Goal: Information Seeking & Learning: Find specific fact

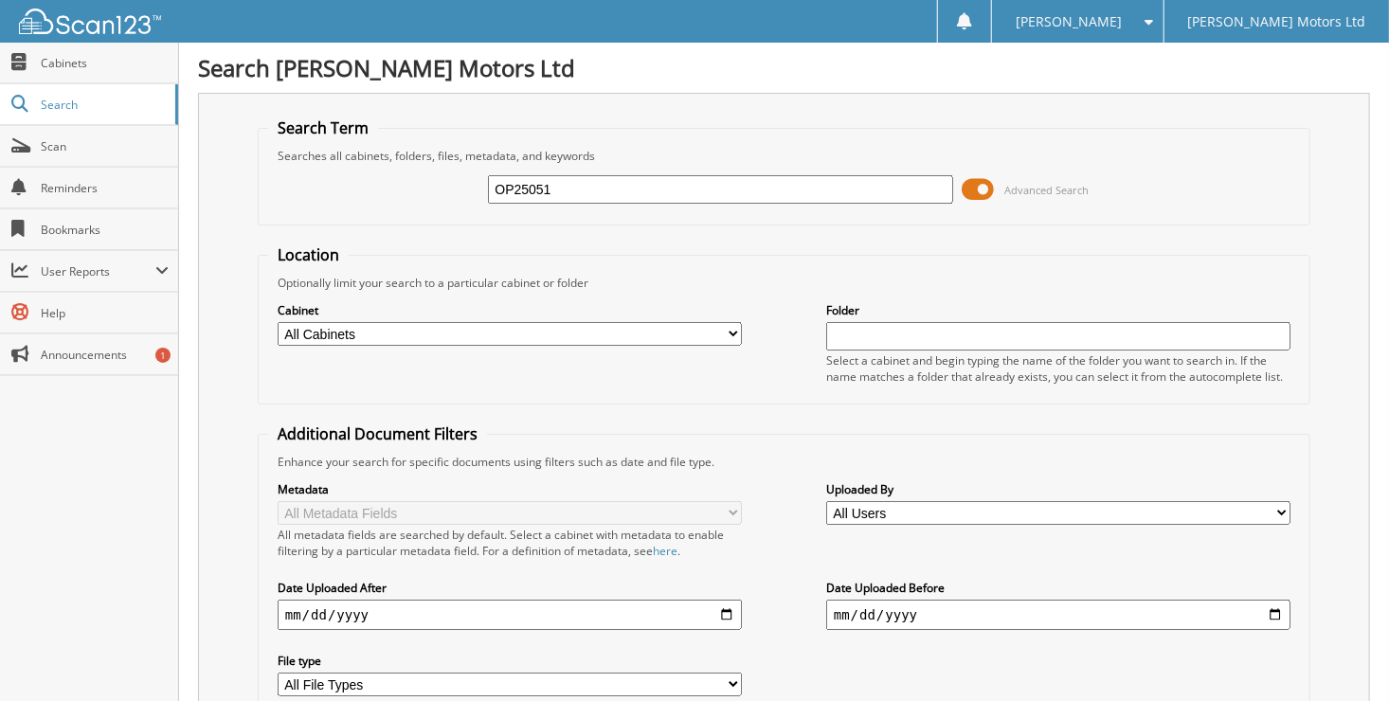
type input "OP25051"
drag, startPoint x: 568, startPoint y: 179, endPoint x: 463, endPoint y: 185, distance: 104.4
click at [463, 185] on div "OP25051 Advanced Search" at bounding box center [784, 189] width 1032 height 51
type input "[PERSON_NAME]"
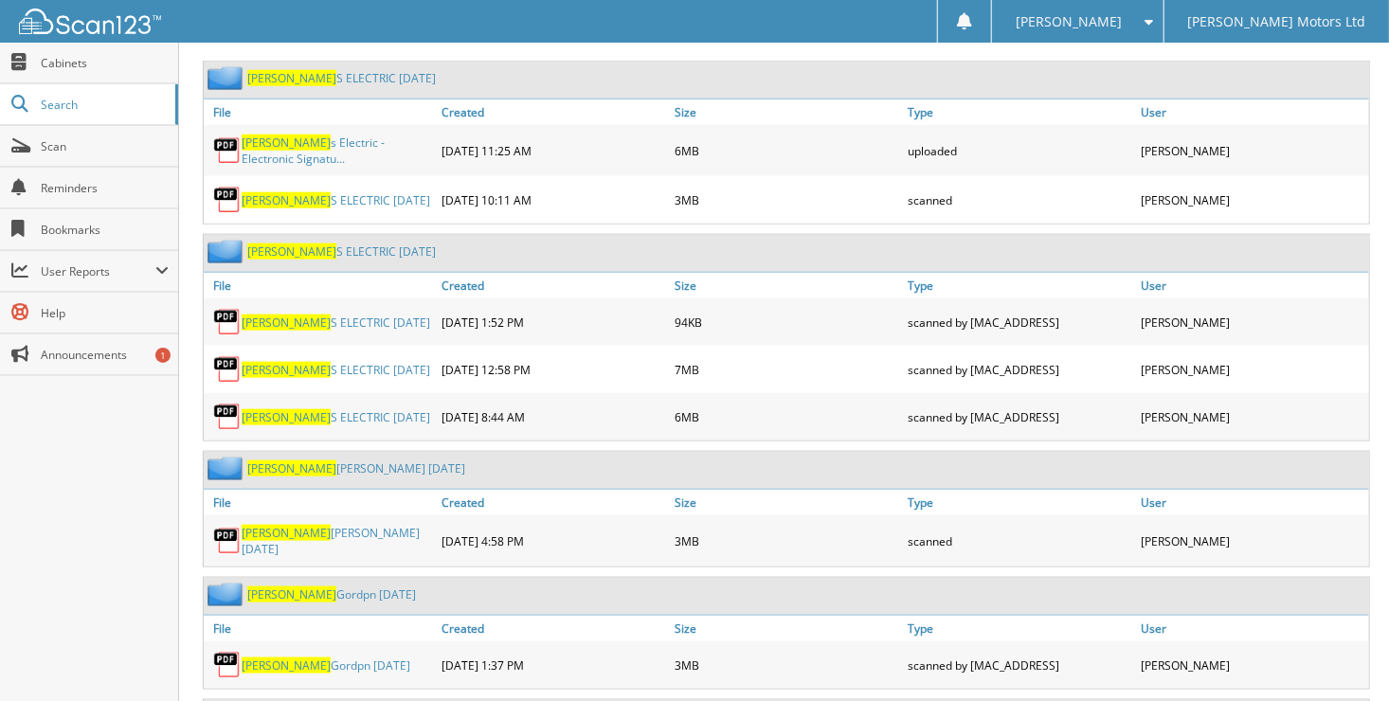
scroll to position [948, 0]
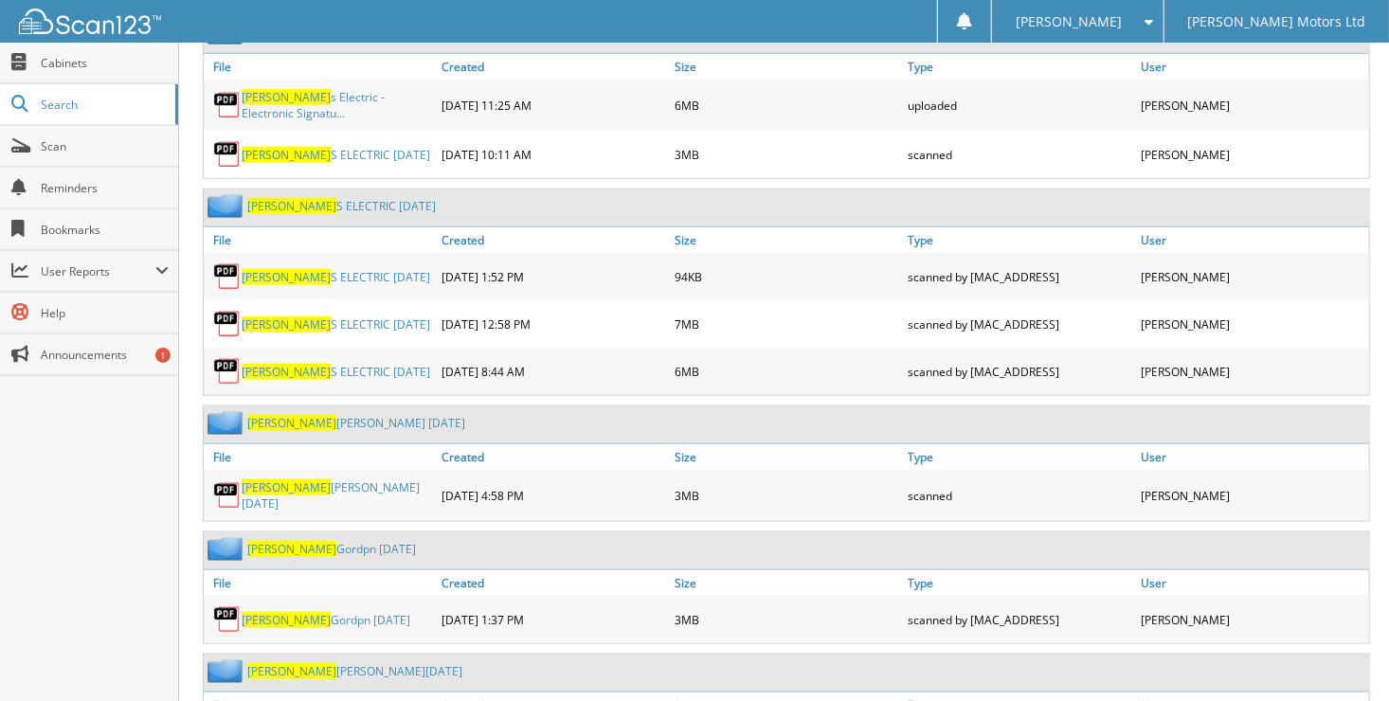
click at [335, 480] on link "[PERSON_NAME] [DATE]" at bounding box center [337, 496] width 190 height 32
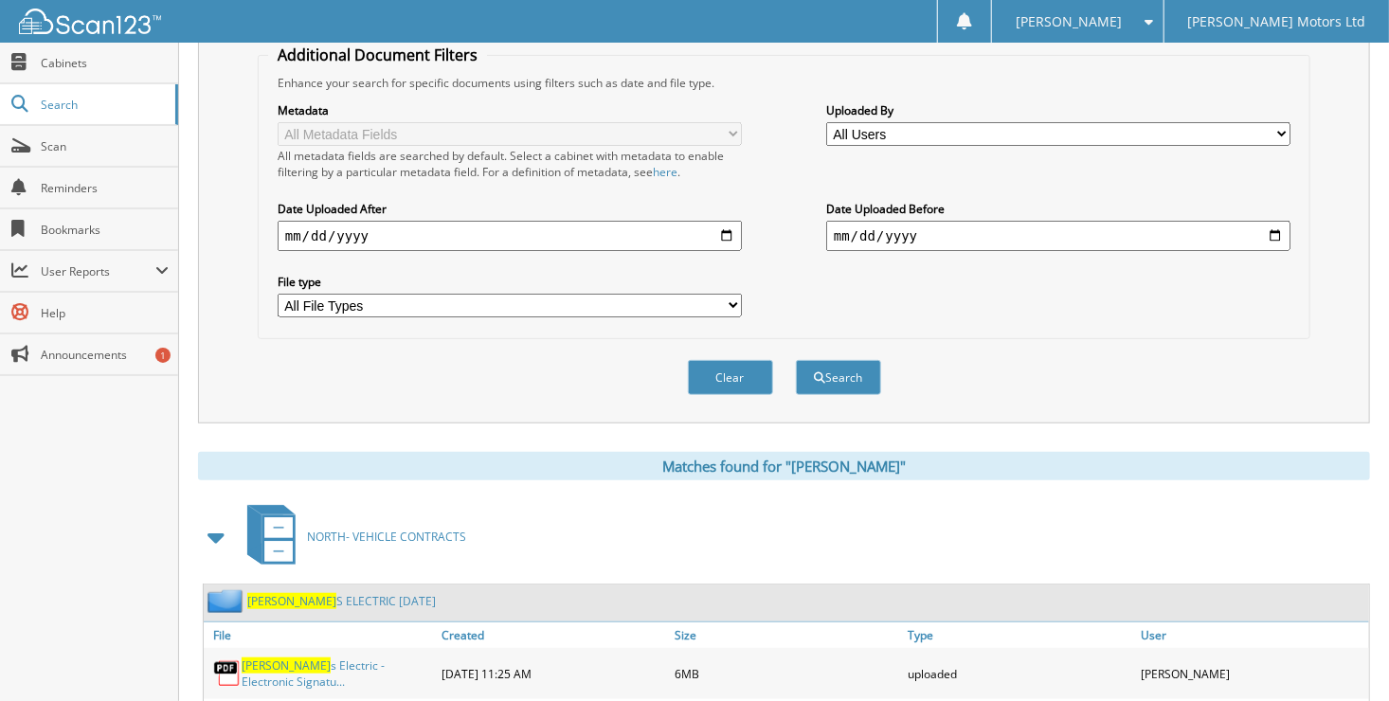
scroll to position [0, 0]
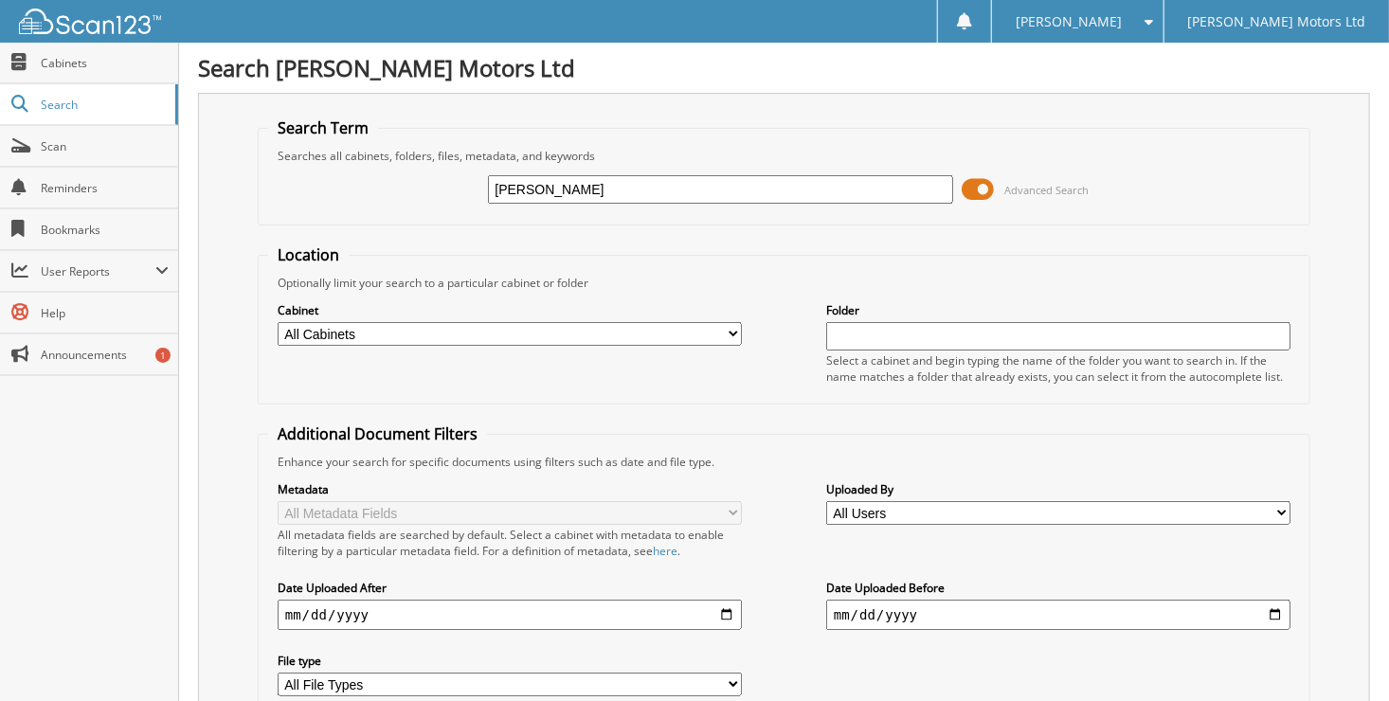
drag, startPoint x: 449, startPoint y: 193, endPoint x: 394, endPoint y: 190, distance: 55.1
click at [394, 190] on div "WALKER Advanced Search" at bounding box center [784, 189] width 1032 height 51
type input "wasauksing"
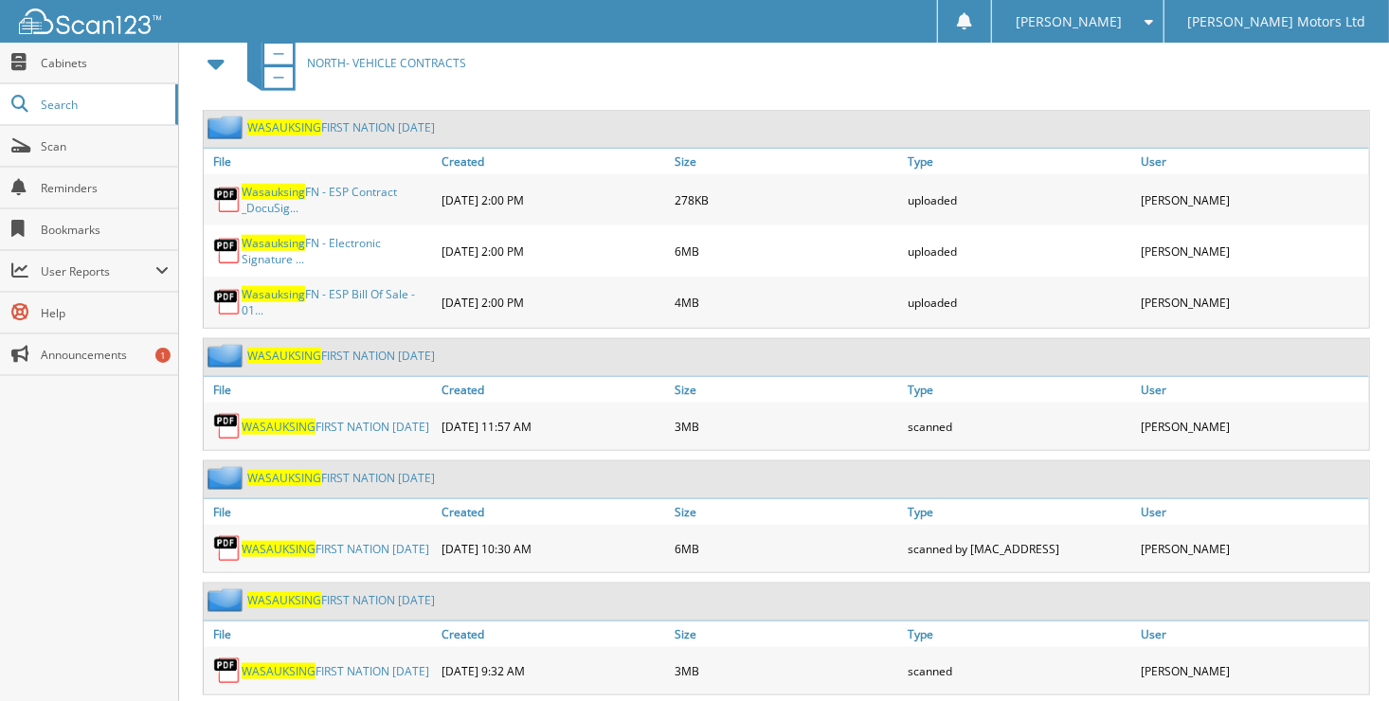
scroll to position [878, 0]
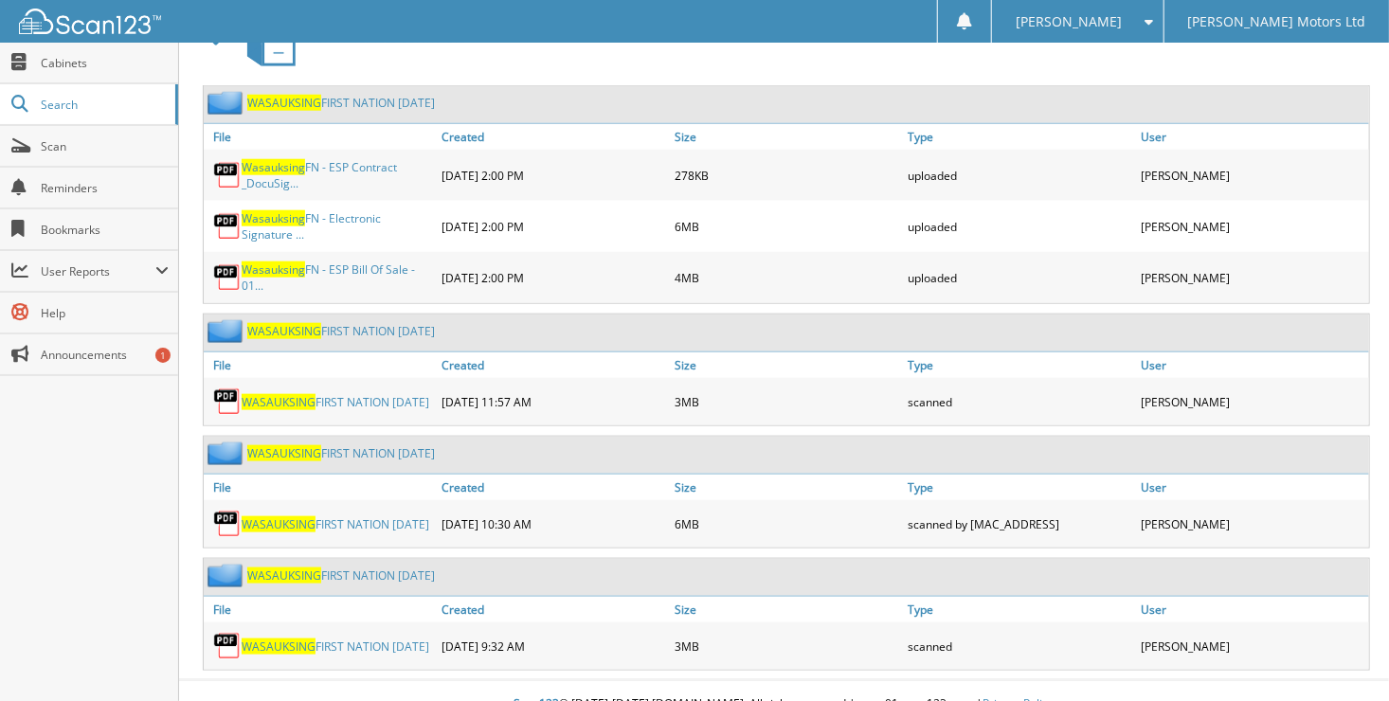
click at [373, 639] on link "WASAUKSING FIRST NATION AUG 2025" at bounding box center [336, 647] width 188 height 16
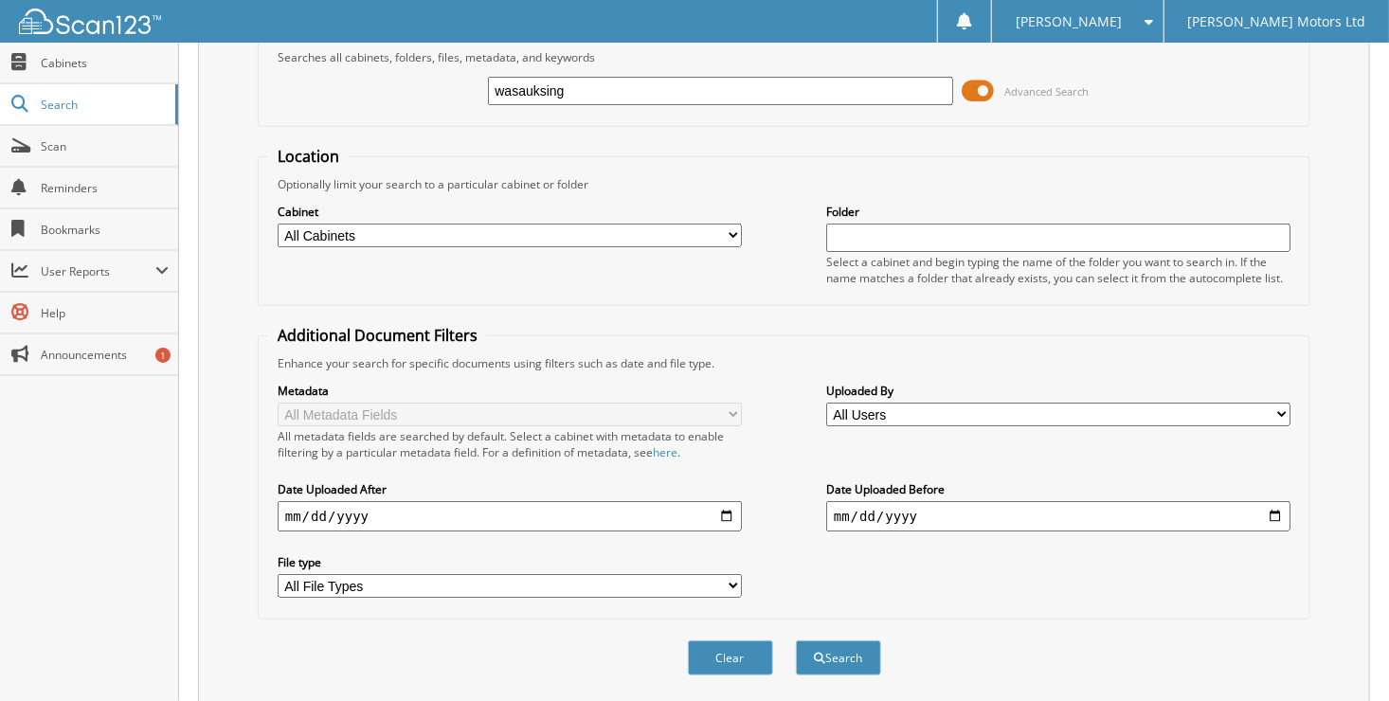
scroll to position [0, 0]
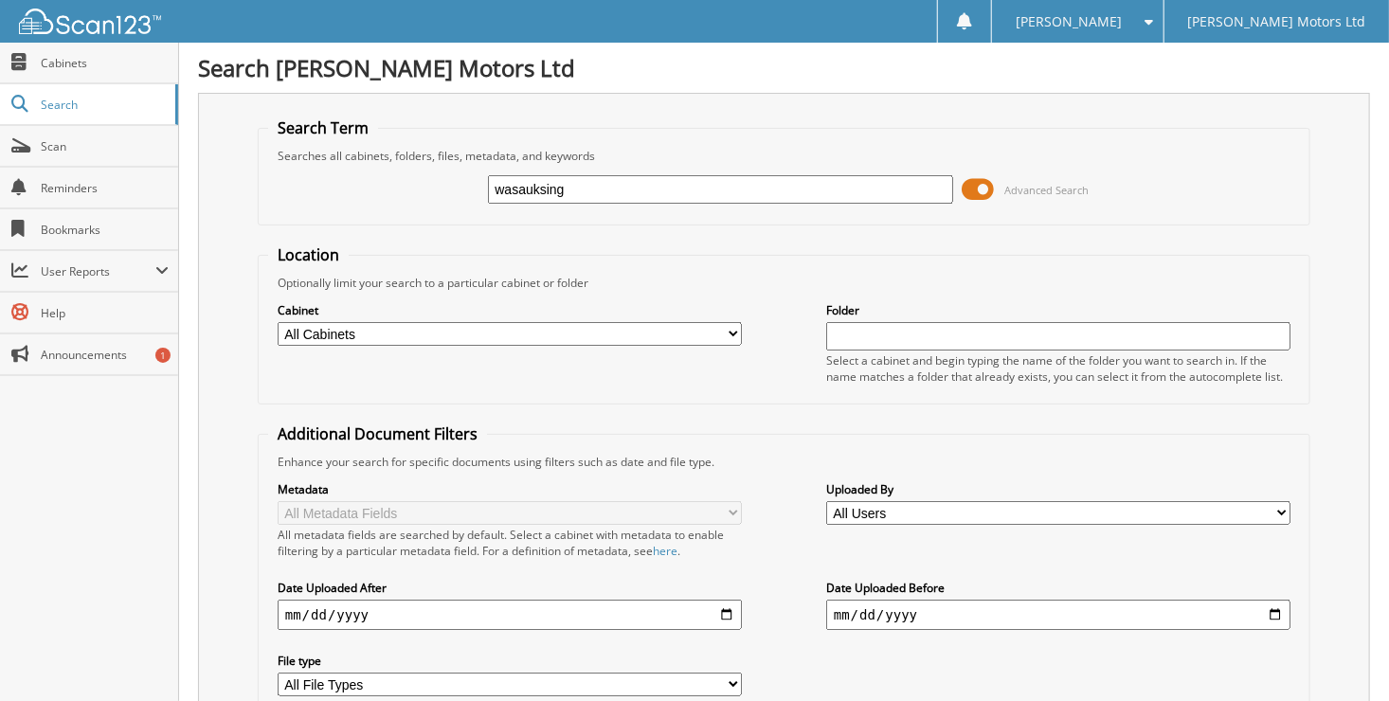
drag, startPoint x: 583, startPoint y: 185, endPoint x: 424, endPoint y: 171, distance: 159.8
click at [438, 174] on div "wasauksing Advanced Search" at bounding box center [784, 189] width 1032 height 51
type input "liehman"
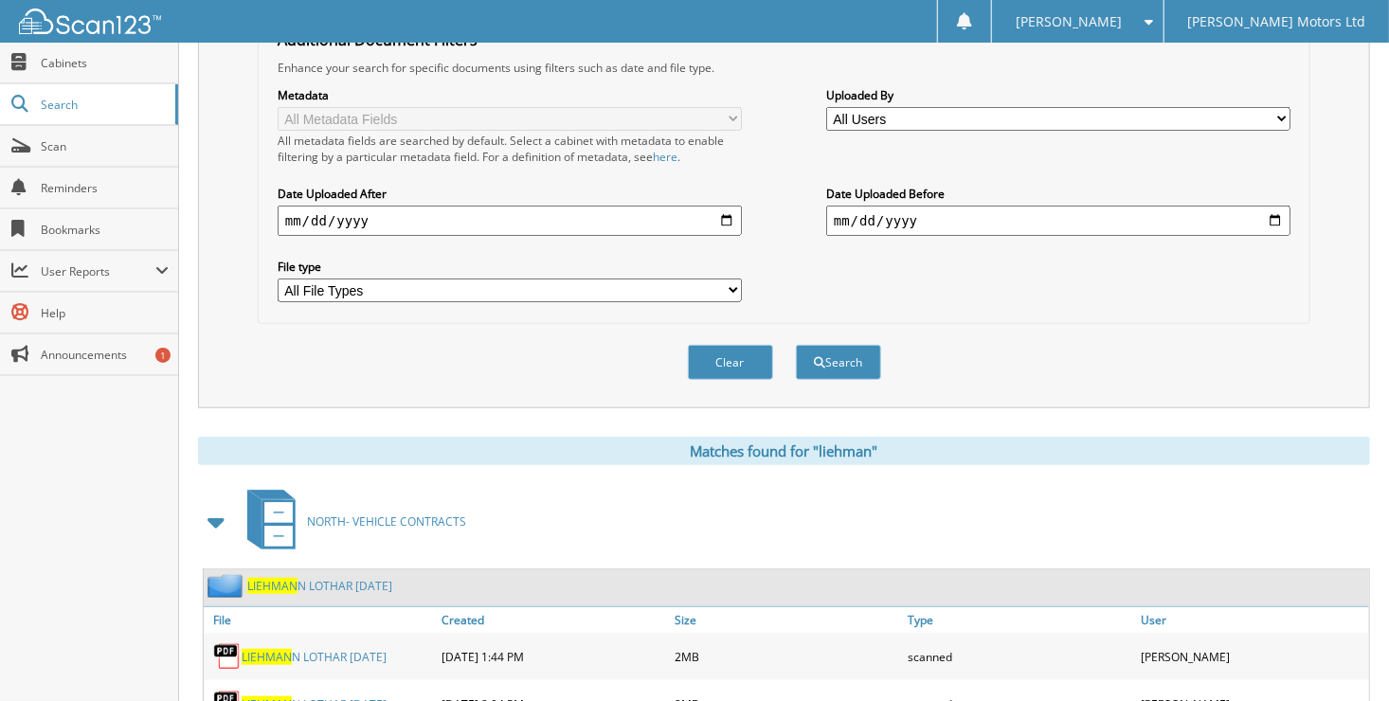
scroll to position [506, 0]
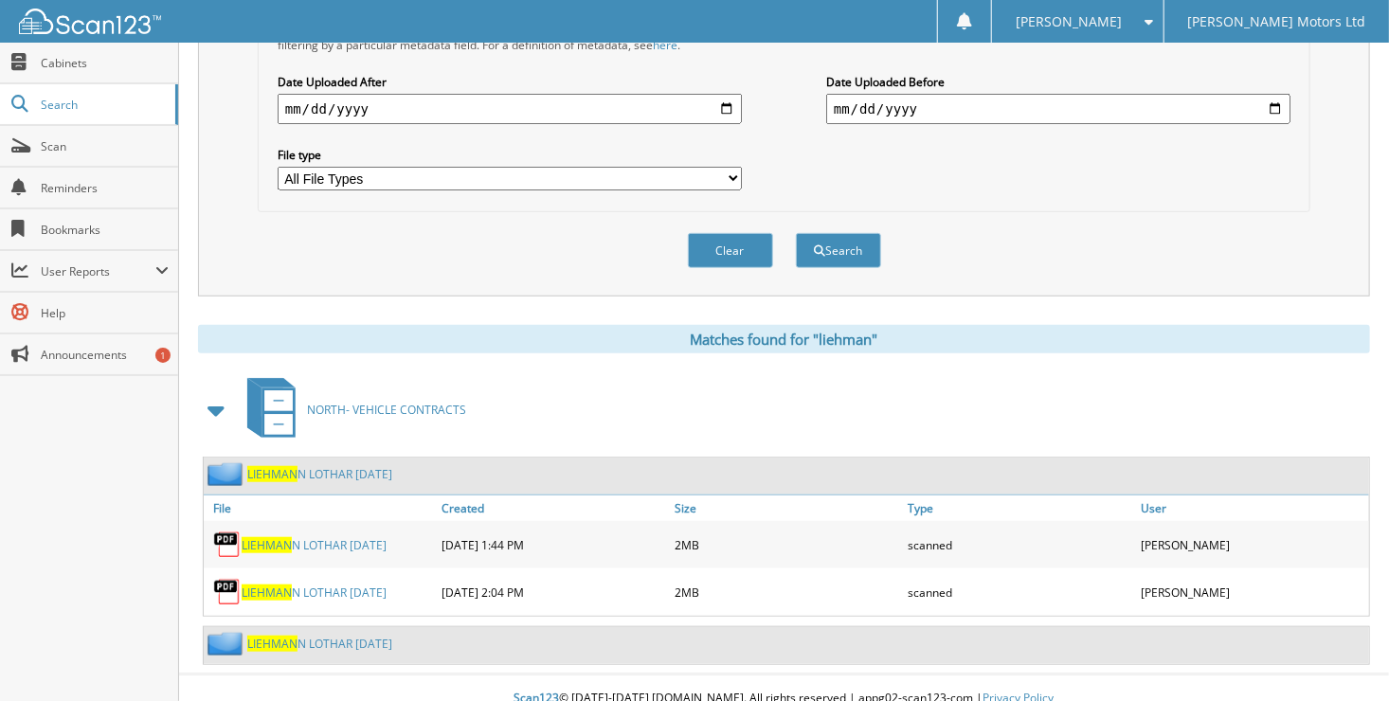
click at [356, 585] on link "LIEHMAN N LOTHAR [DATE]" at bounding box center [314, 593] width 145 height 16
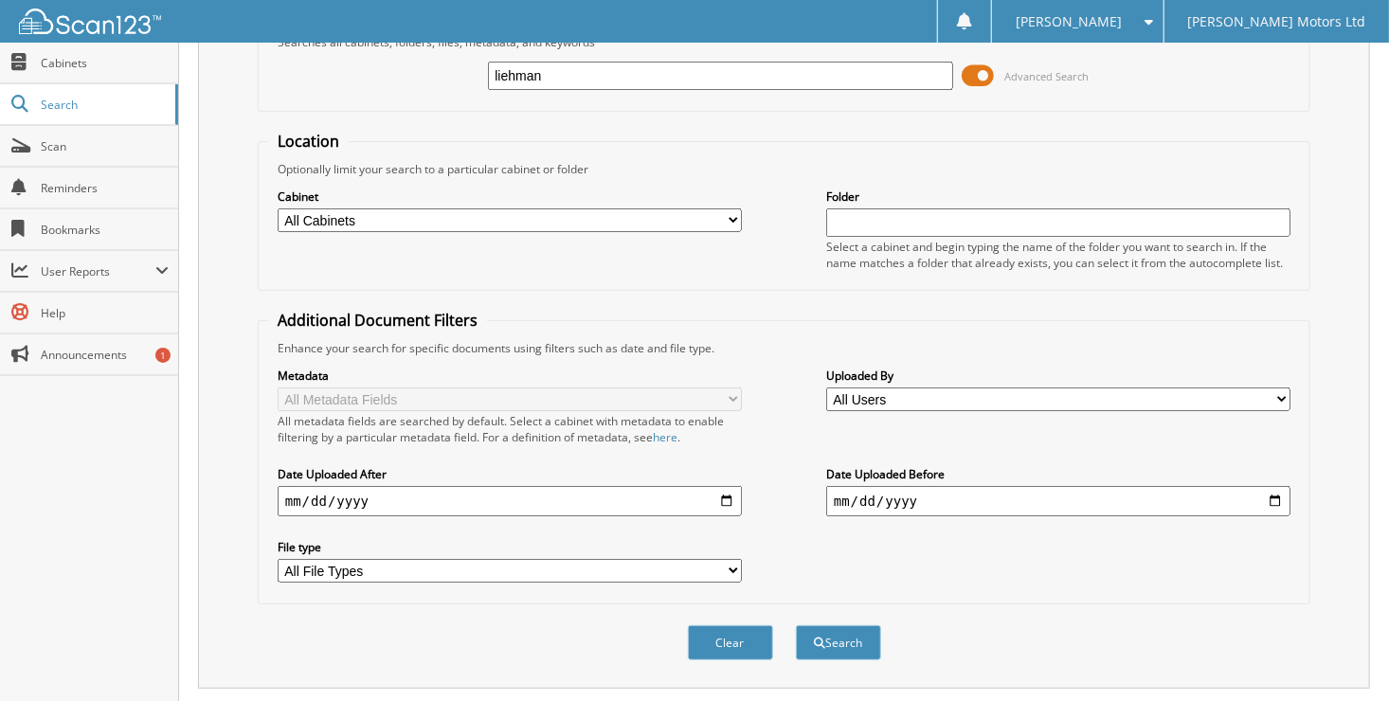
scroll to position [0, 0]
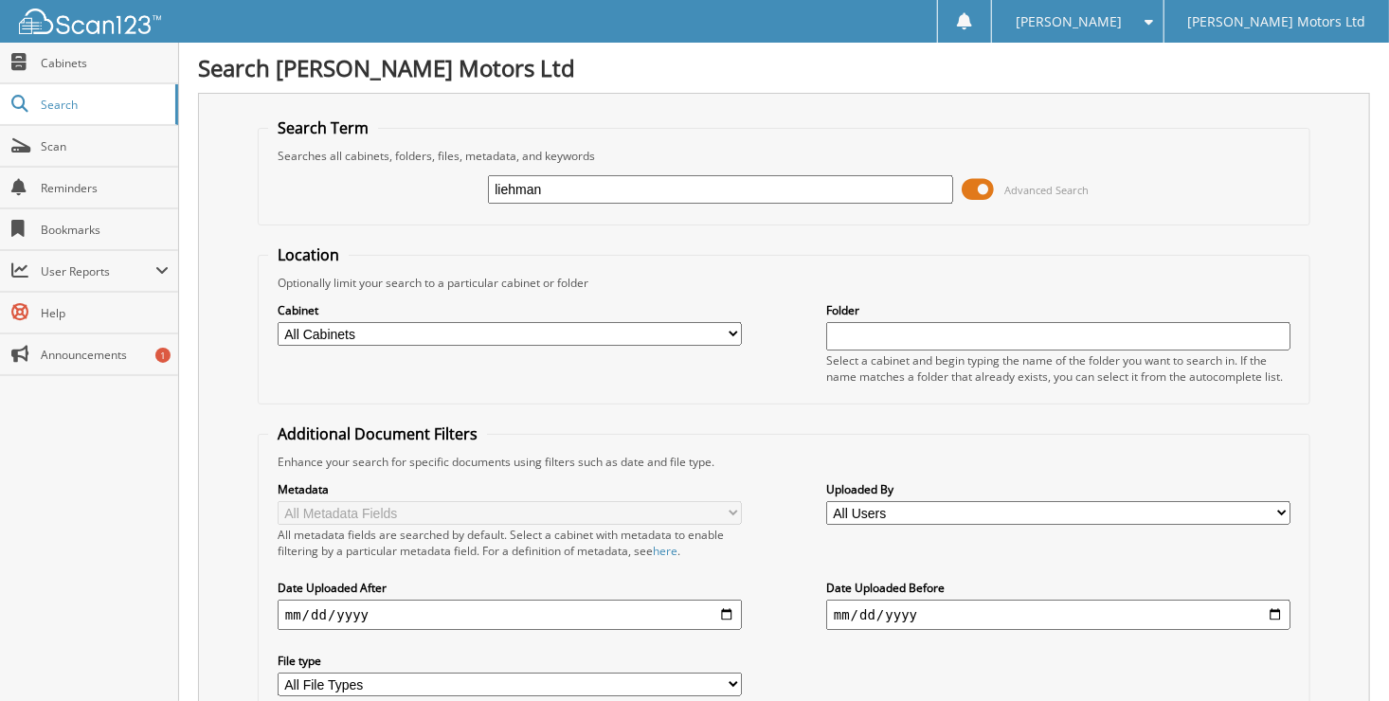
drag, startPoint x: 501, startPoint y: 181, endPoint x: 382, endPoint y: 182, distance: 119.4
click at [383, 182] on div "liehman Advanced Search" at bounding box center [784, 189] width 1032 height 51
type input "lothat"
click at [570, 178] on input "lothat" at bounding box center [720, 189] width 464 height 28
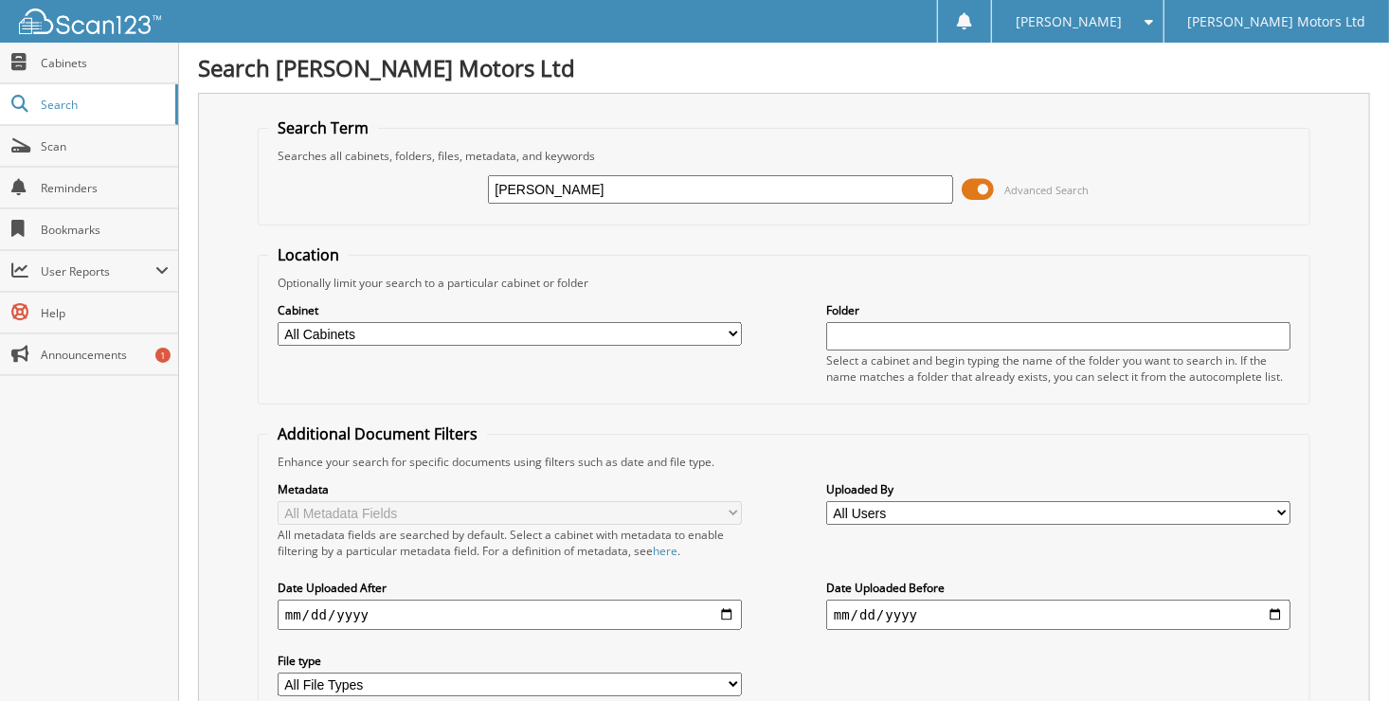
type input "lothar"
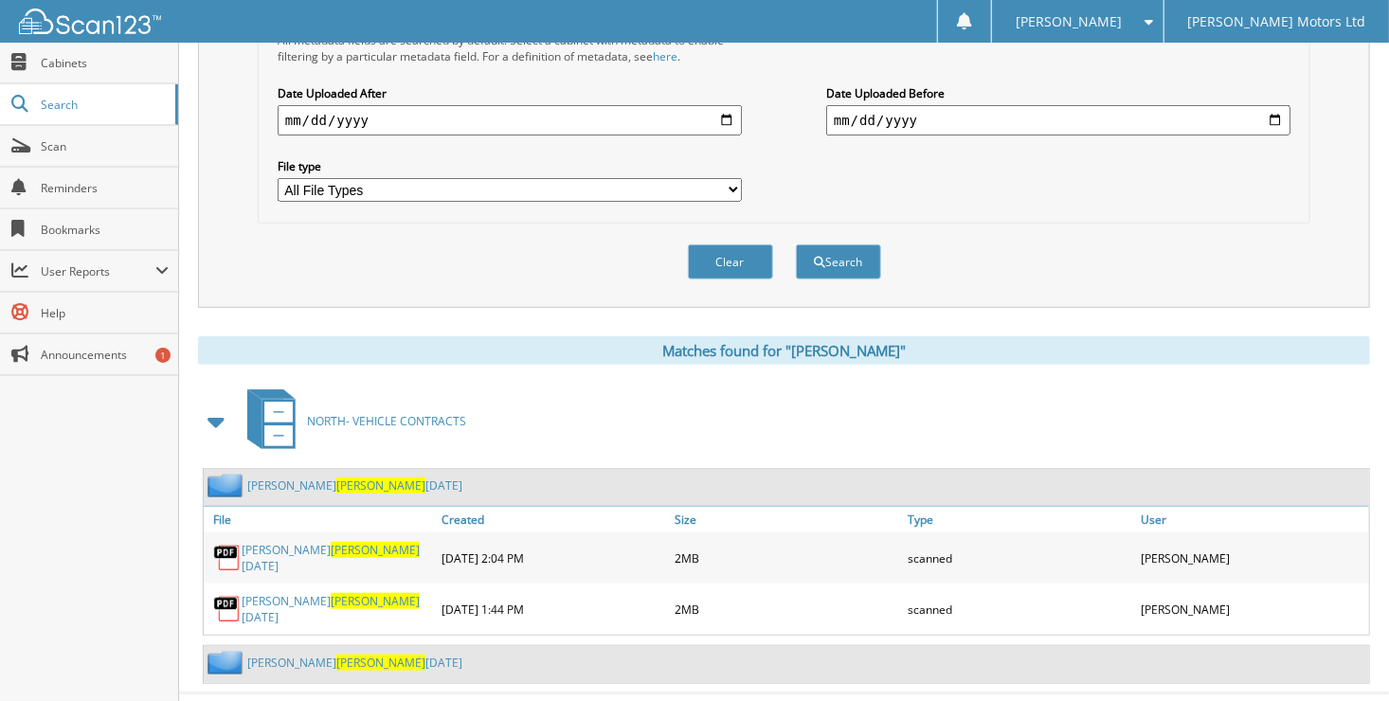
scroll to position [506, 0]
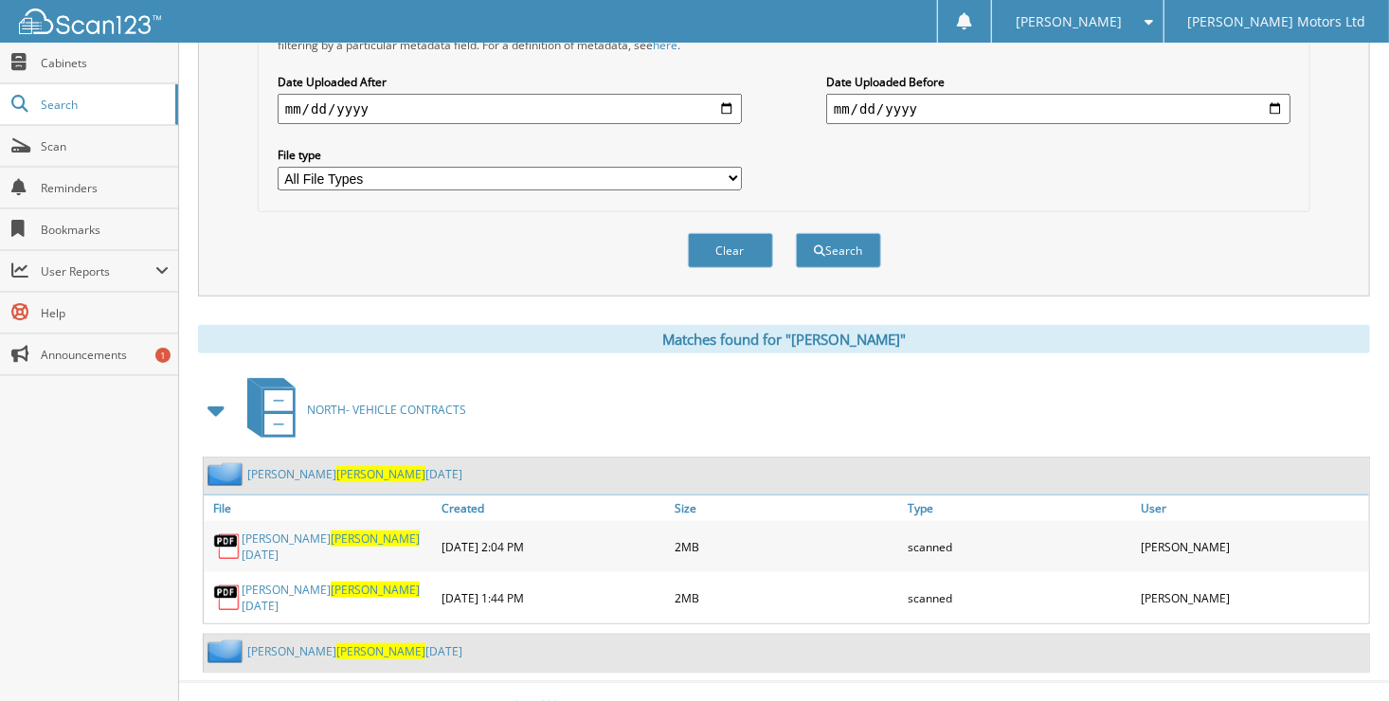
click at [331, 531] on span "LOTHAR" at bounding box center [375, 539] width 89 height 16
click at [354, 582] on link "LIEHMANN LOTHAR JULY 2025" at bounding box center [337, 598] width 190 height 32
